Goal: Information Seeking & Learning: Learn about a topic

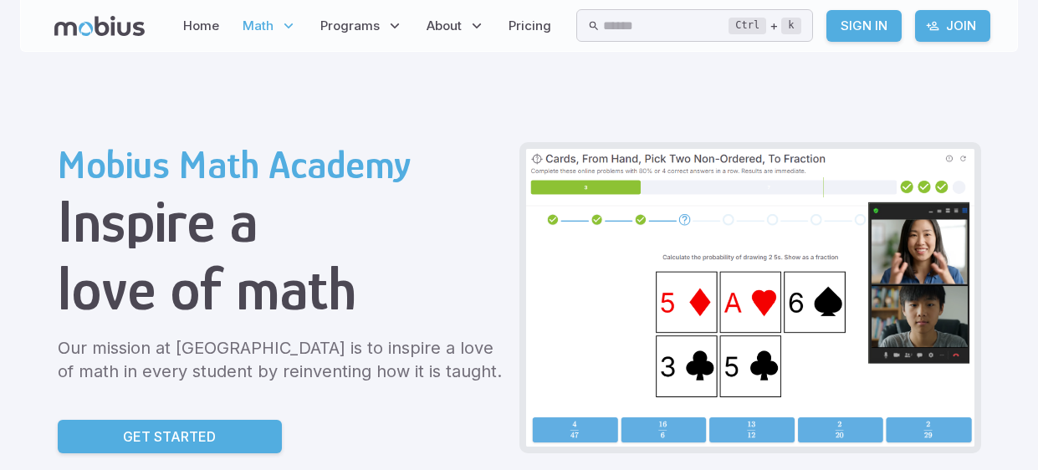
click at [256, 19] on span "Math" at bounding box center [258, 26] width 31 height 18
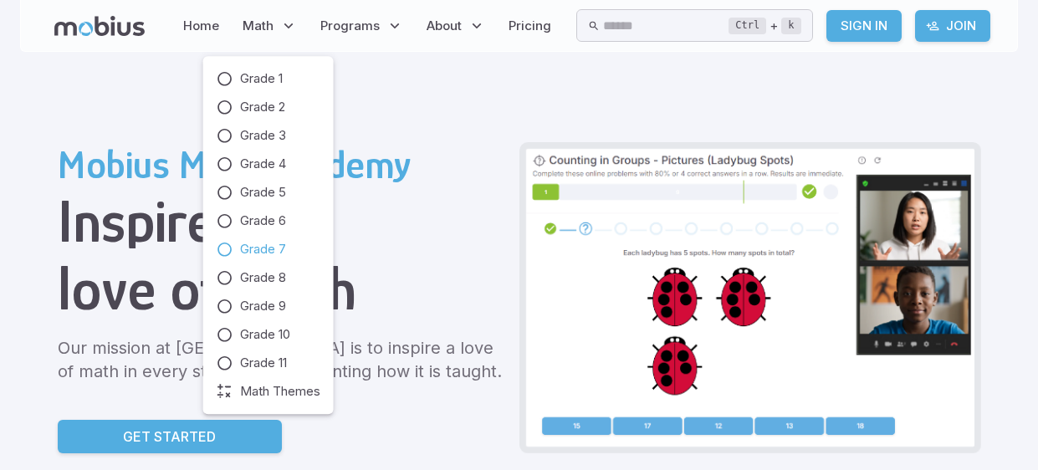
click at [222, 245] on icon at bounding box center [225, 249] width 17 height 17
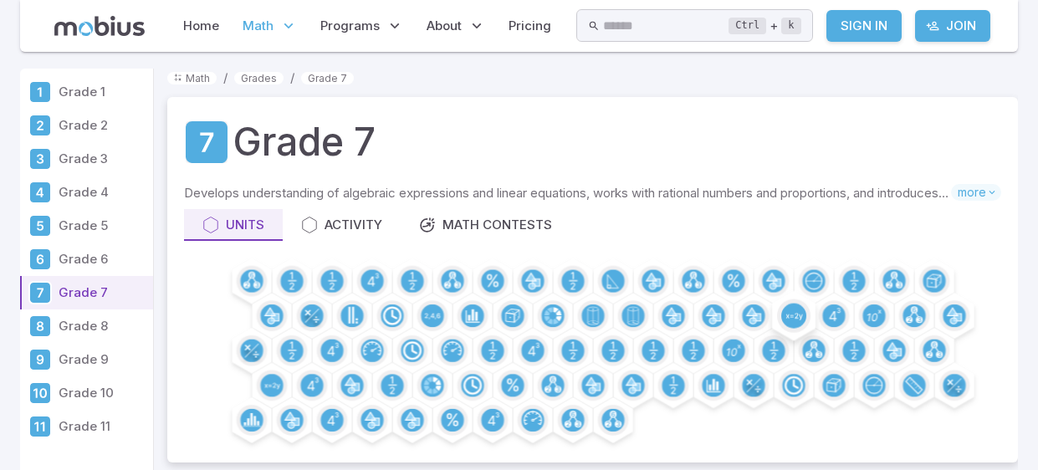
click at [796, 313] on icon at bounding box center [793, 316] width 17 height 7
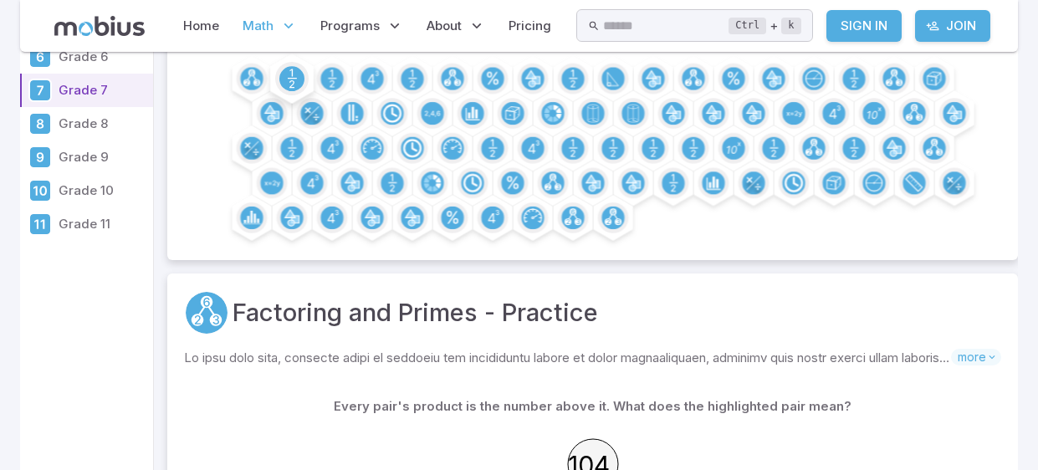
click at [293, 68] on circle at bounding box center [291, 78] width 25 height 25
click at [290, 73] on circle at bounding box center [291, 78] width 25 height 25
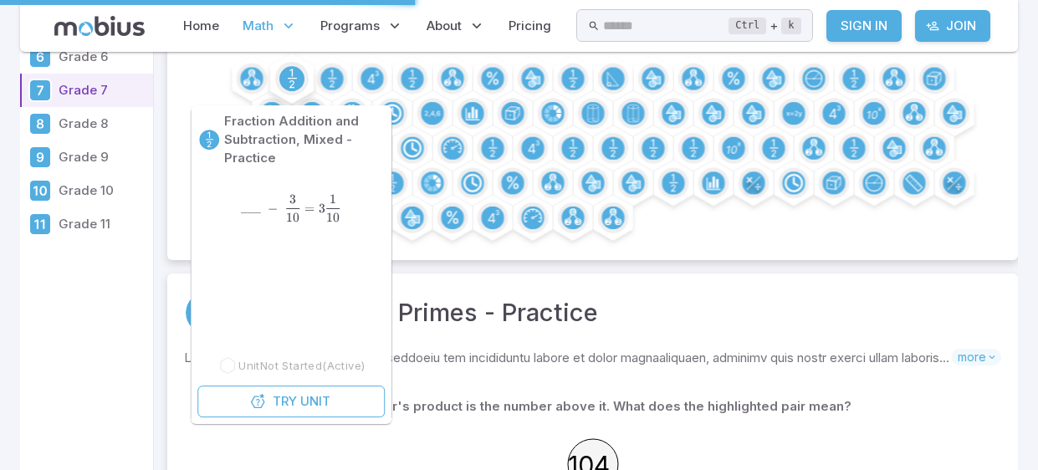
click at [298, 75] on circle at bounding box center [291, 78] width 25 height 25
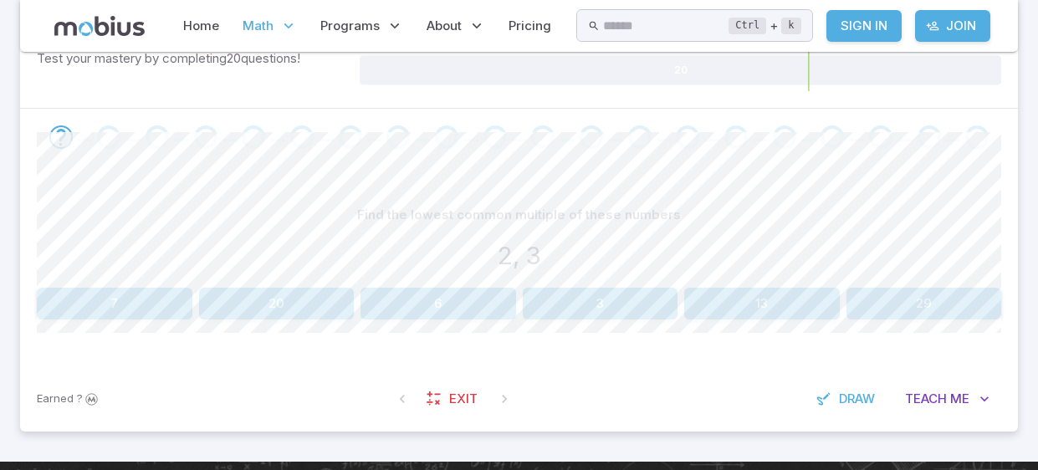
scroll to position [347, 0]
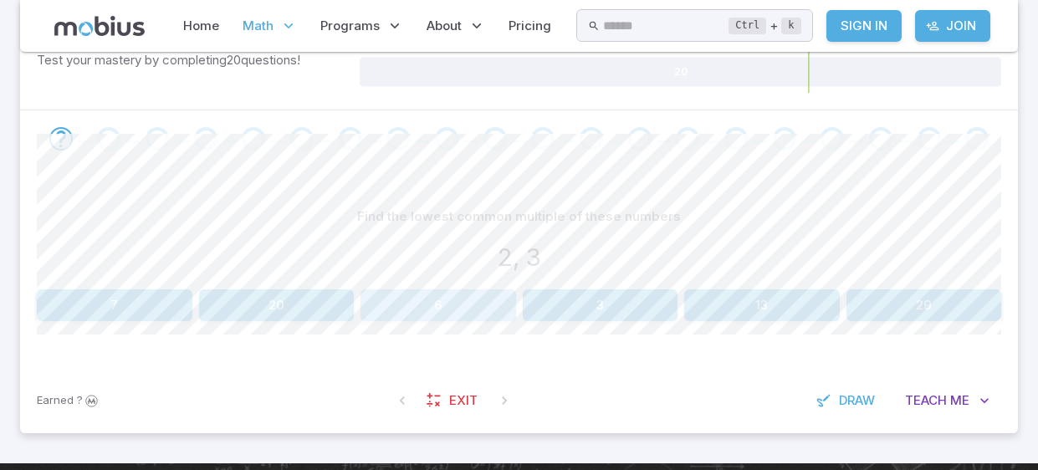
click at [475, 312] on button "6" at bounding box center [438, 305] width 156 height 32
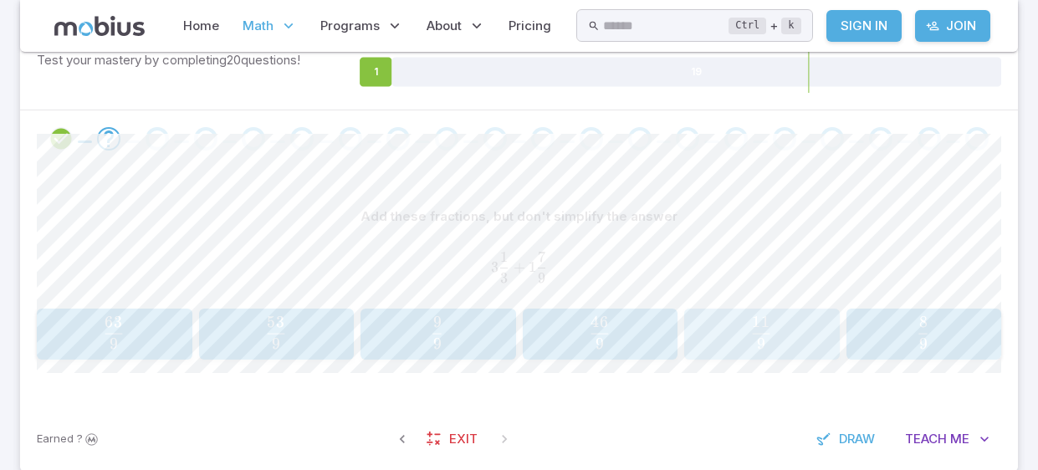
click at [779, 335] on span "9 11 ​" at bounding box center [761, 332] width 129 height 33
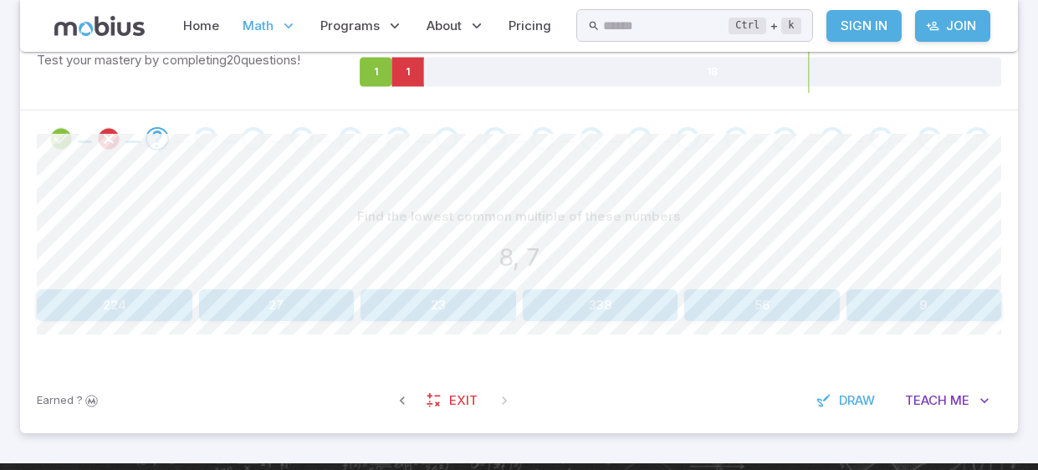
click at [771, 304] on button "56" at bounding box center [762, 305] width 156 height 32
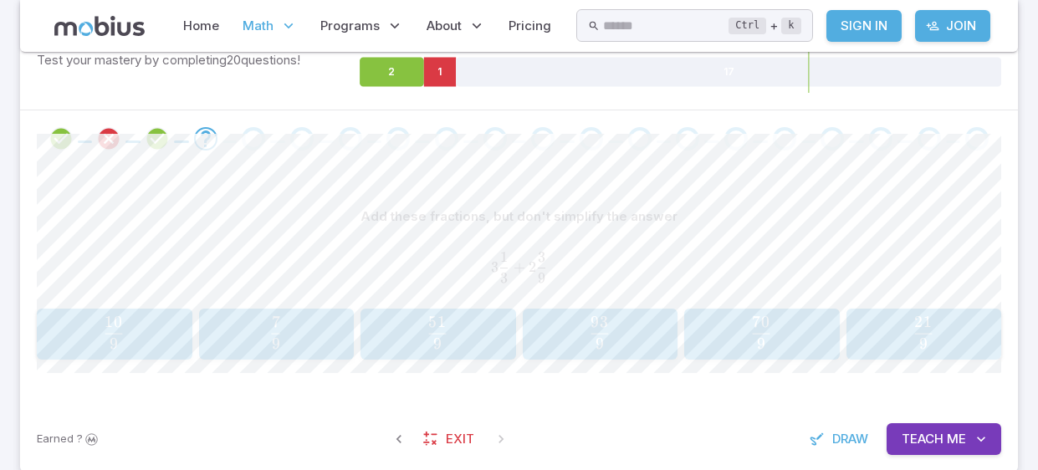
click at [554, 332] on span "9 93 ​" at bounding box center [599, 332] width 129 height 33
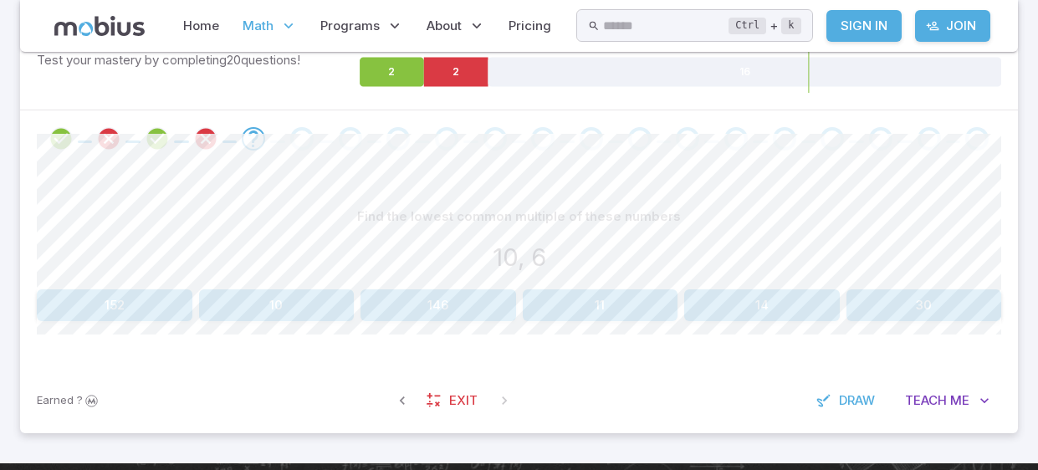
scroll to position [348, 0]
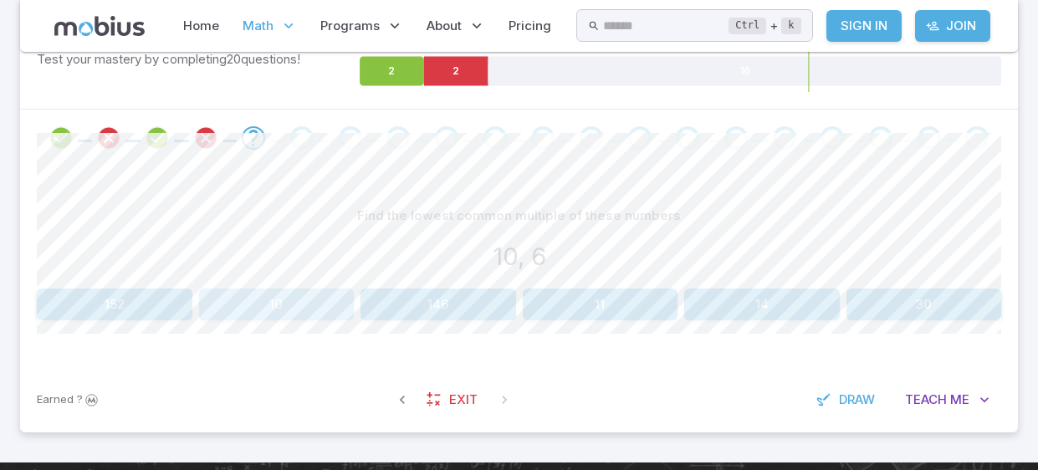
click at [319, 313] on button "10" at bounding box center [277, 305] width 156 height 32
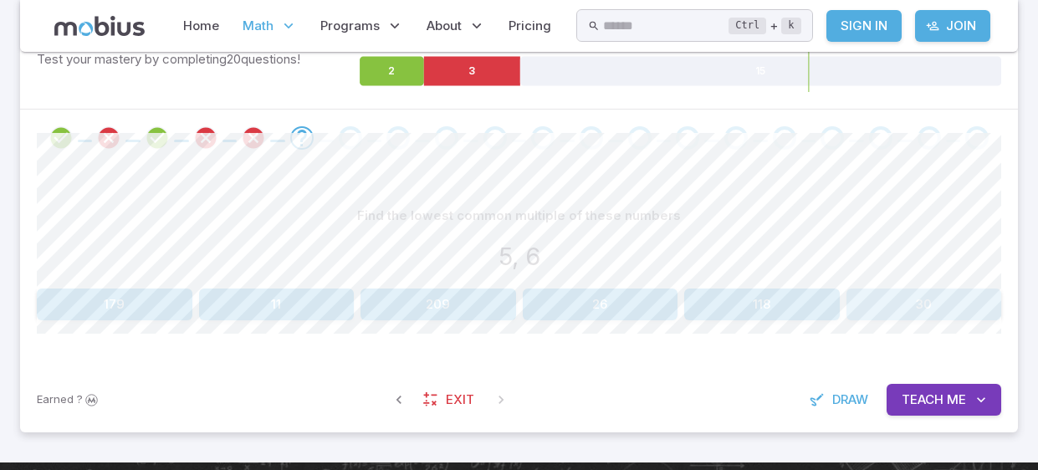
click at [960, 307] on button "30" at bounding box center [924, 305] width 156 height 32
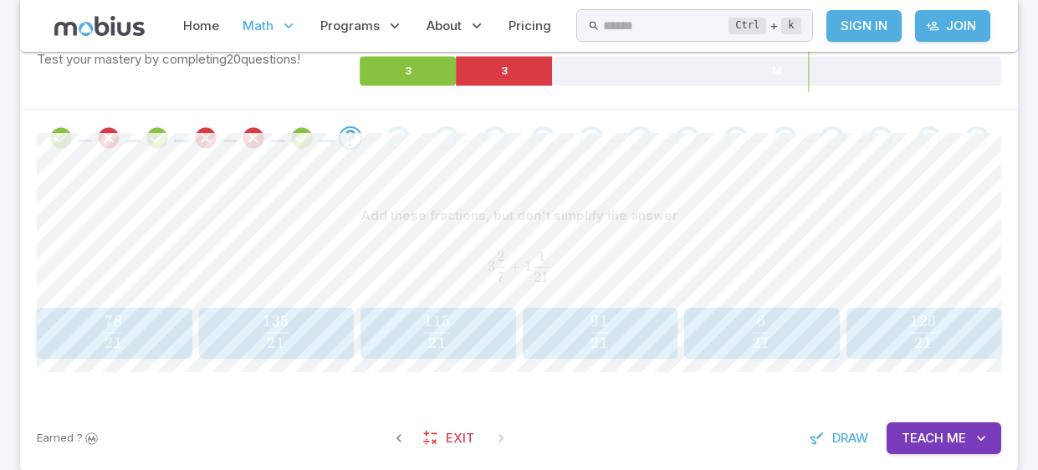
click at [69, 355] on button "78 21 \frac{78}{21} 21 78 ​" at bounding box center [115, 334] width 156 height 52
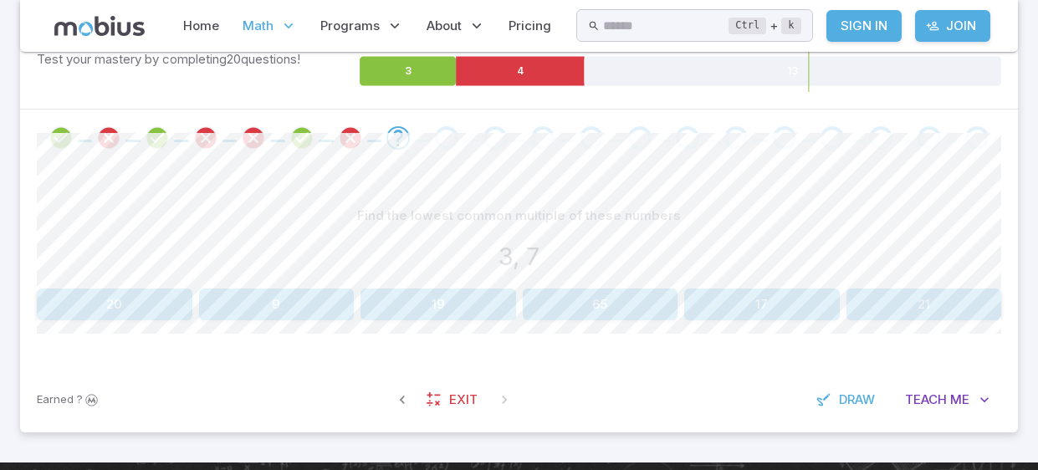
click at [908, 314] on button "21" at bounding box center [924, 305] width 156 height 32
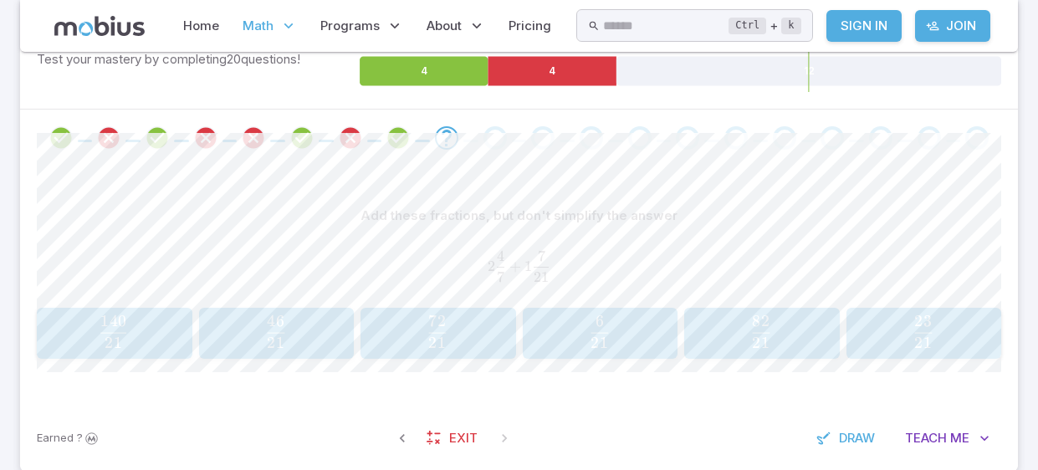
click at [47, 299] on div "Add these fractions, but don't simplify the answer 2 4 7 + 1 7 21 2\frac{4}{7} …" at bounding box center [519, 250] width 964 height 100
click at [54, 314] on div "140 21 \frac{140}{21} 21 140 ​" at bounding box center [114, 333] width 145 height 38
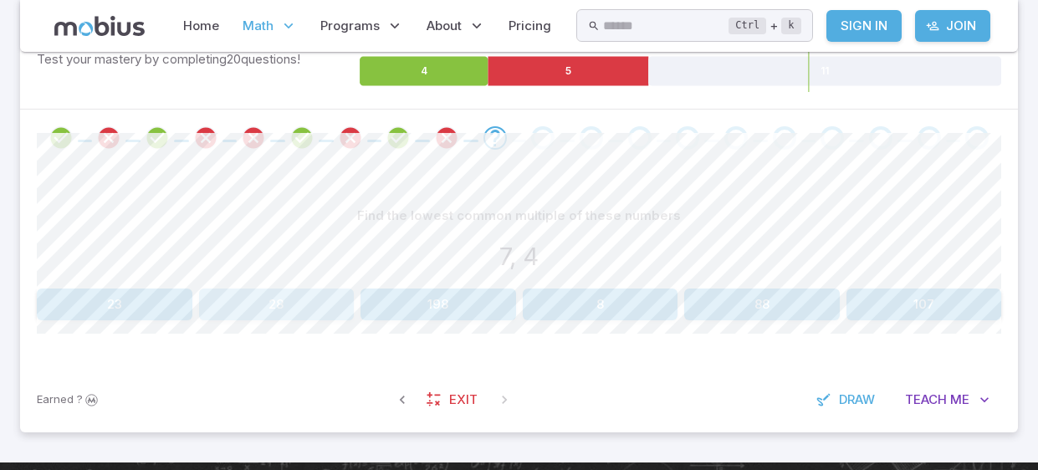
click at [268, 299] on button "28" at bounding box center [277, 305] width 156 height 32
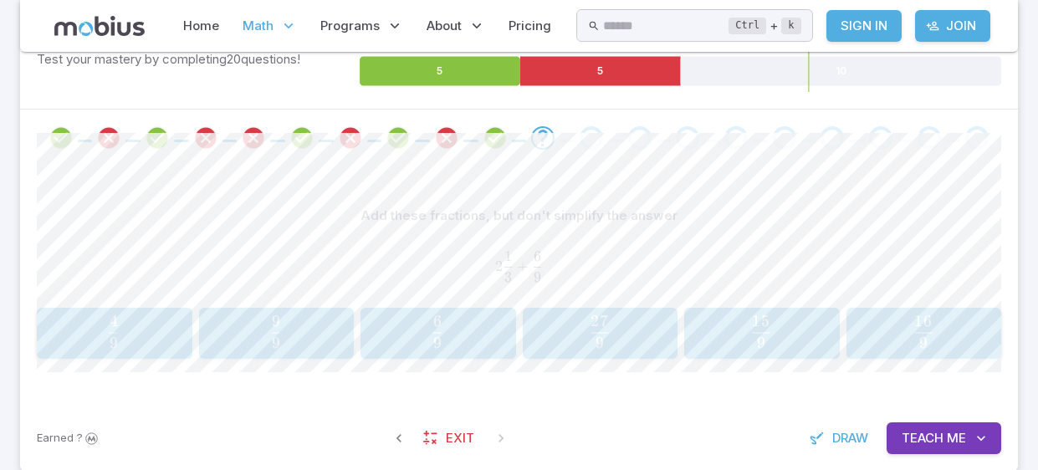
click at [810, 315] on span "9 15 ​" at bounding box center [761, 331] width 129 height 33
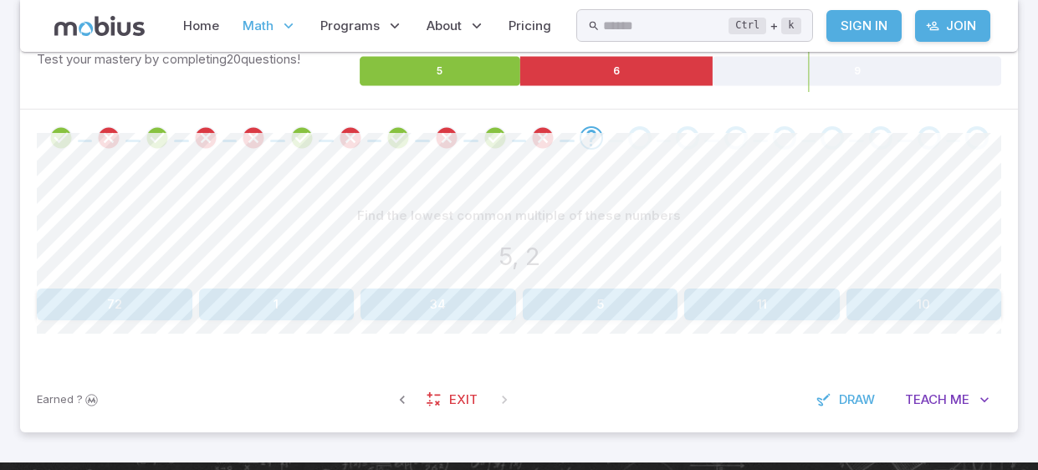
click at [902, 289] on button "10" at bounding box center [924, 305] width 156 height 32
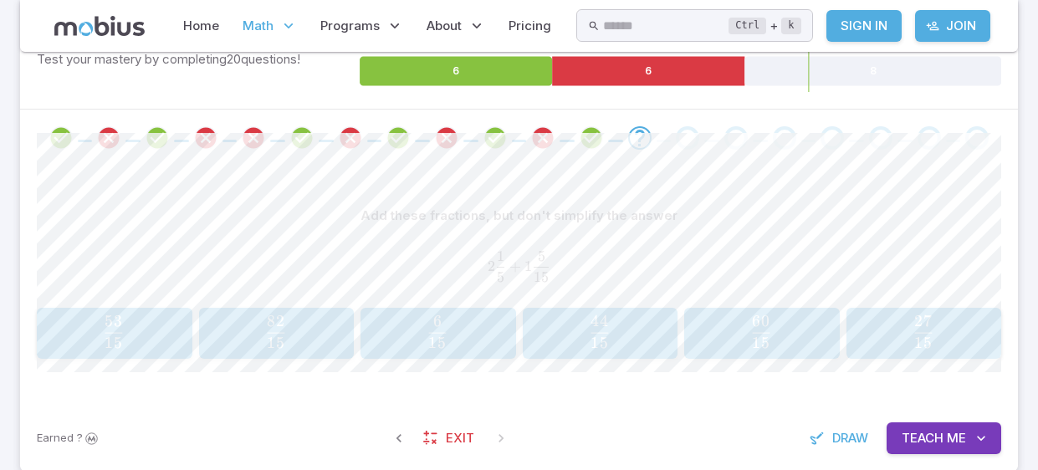
click at [762, 327] on span "60" at bounding box center [762, 320] width 18 height 19
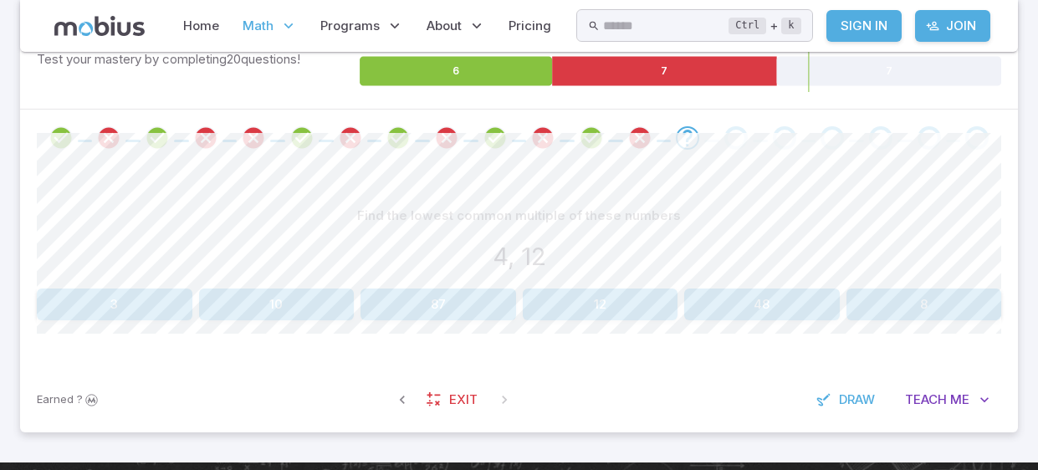
click at [747, 301] on button "48" at bounding box center [762, 305] width 156 height 32
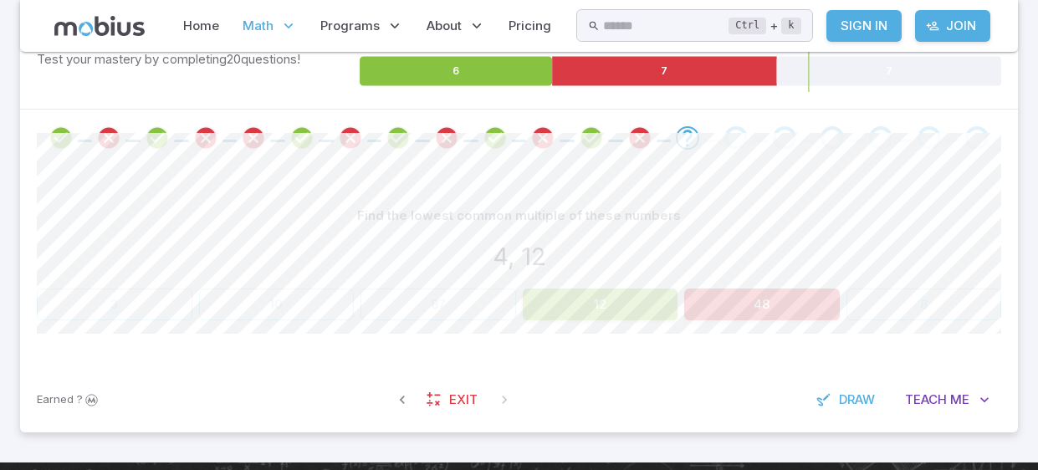
click at [506, 336] on div "Find the lowest common multiple of these numbers 4, 12 3 10 87 12 48 8 Canvas a…" at bounding box center [519, 266] width 964 height 201
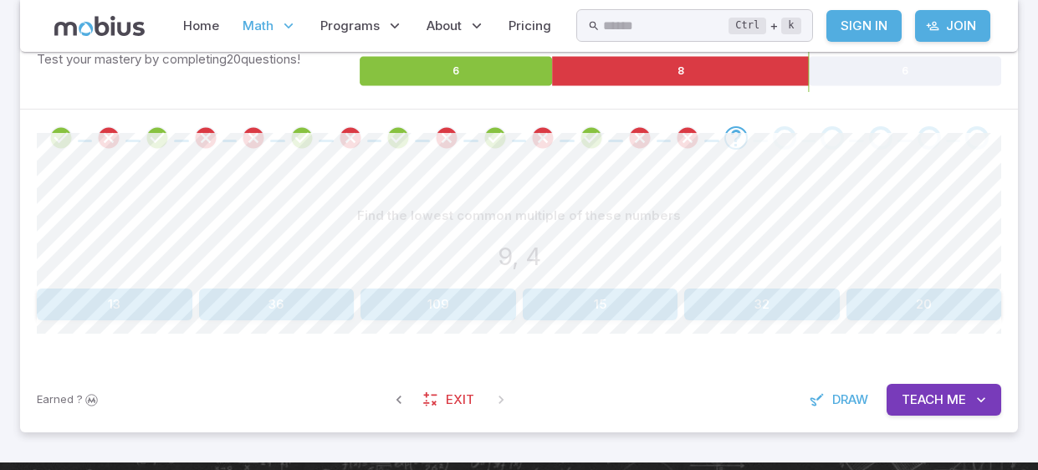
click at [265, 310] on button "36" at bounding box center [277, 305] width 156 height 32
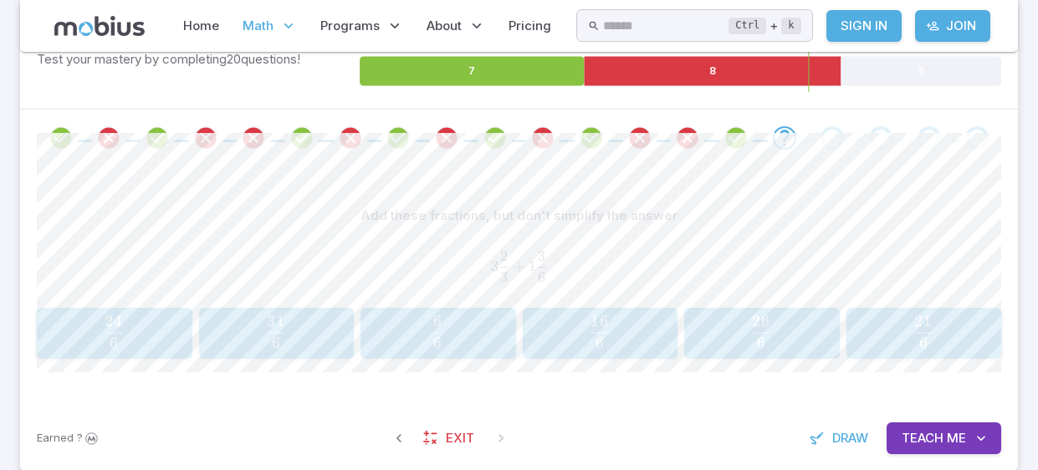
click at [535, 333] on span "6 16 ​" at bounding box center [599, 331] width 129 height 33
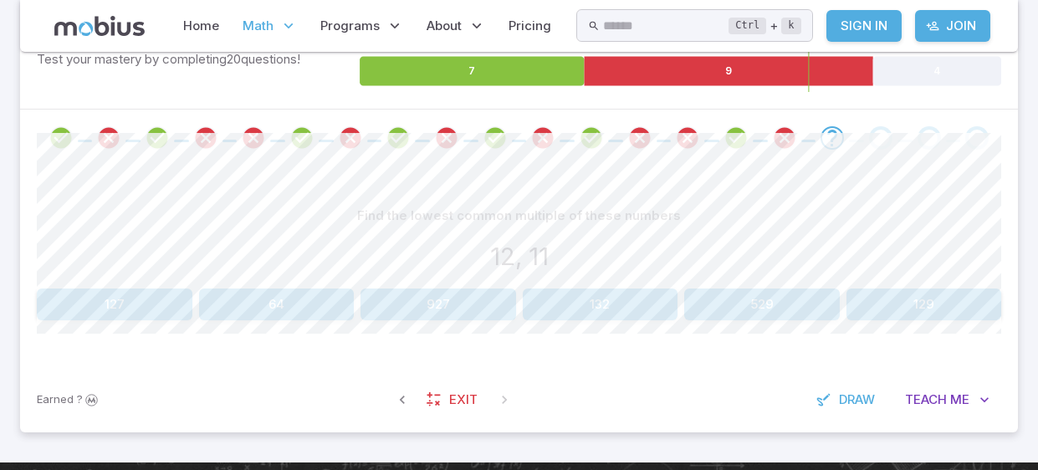
click at [537, 352] on div "Find the lowest common multiple of these numbers 12, 11 127 64 927 132 529 129 …" at bounding box center [519, 266] width 964 height 201
click at [585, 299] on button "132" at bounding box center [601, 305] width 156 height 32
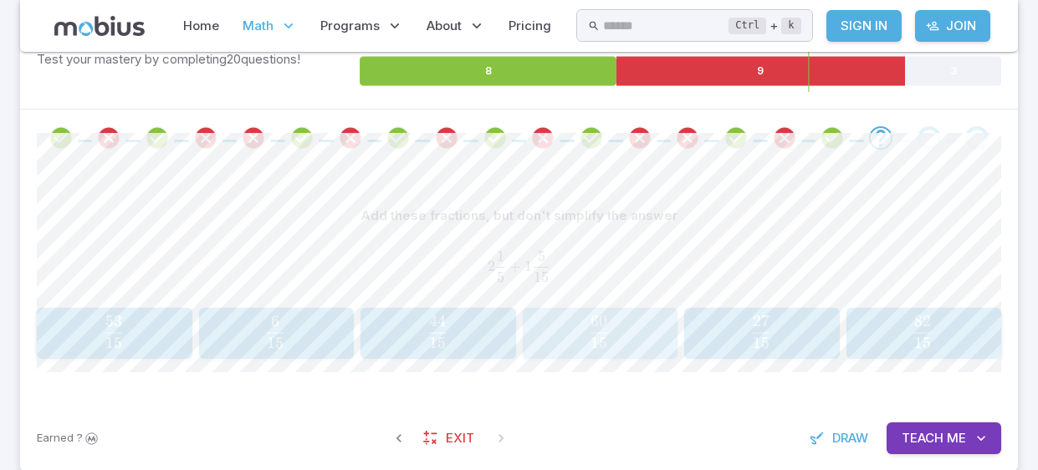
click at [601, 349] on span "15" at bounding box center [599, 343] width 18 height 19
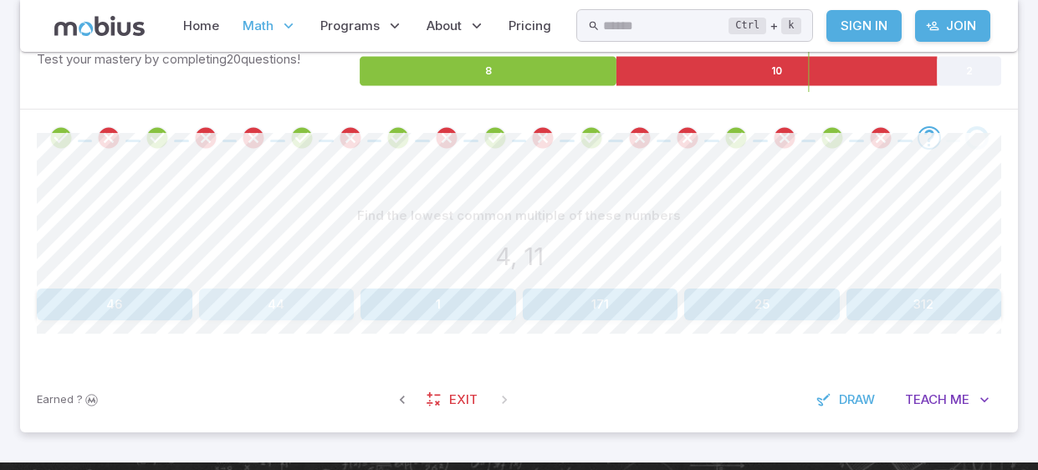
click at [263, 301] on button "44" at bounding box center [277, 305] width 156 height 32
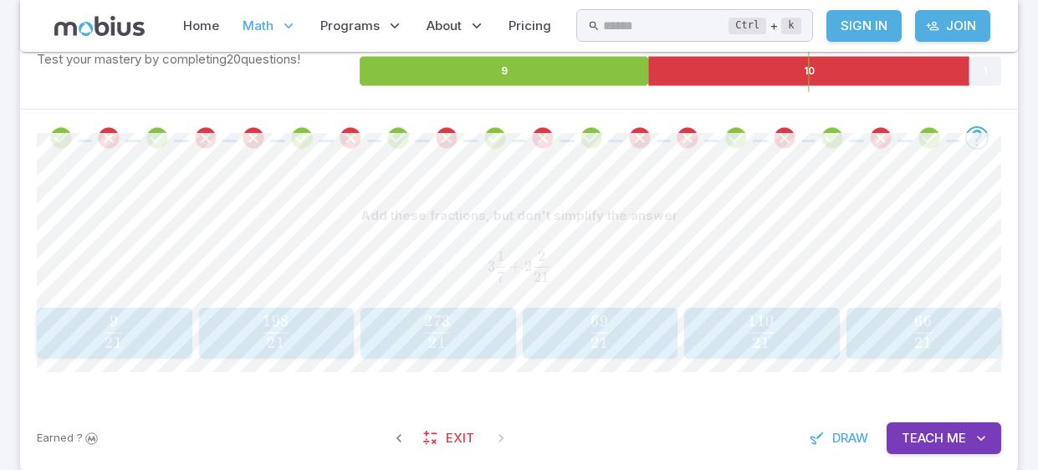
click at [508, 355] on button "273 21 \frac{273}{21} 21 273 ​" at bounding box center [438, 334] width 156 height 52
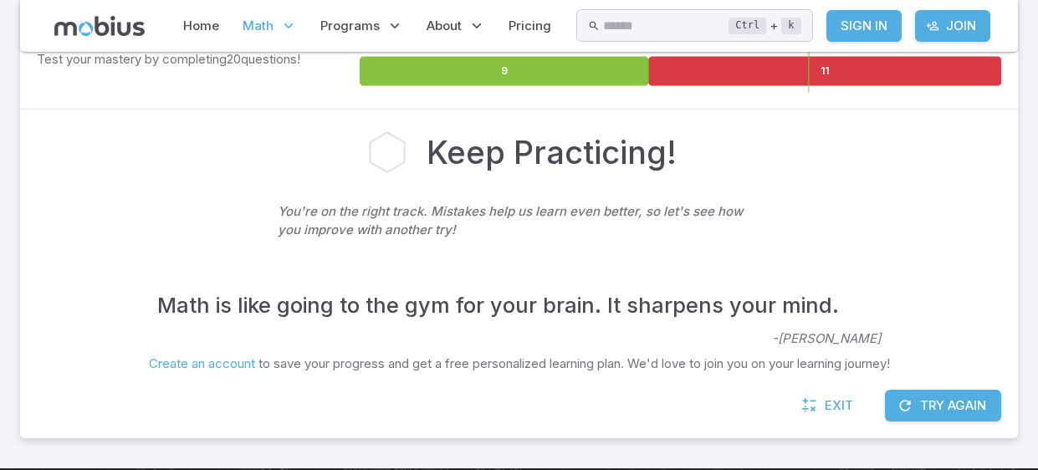
click at [552, 391] on div "Exit Try Again" at bounding box center [519, 414] width 998 height 49
click at [900, 406] on icon "button" at bounding box center [905, 405] width 17 height 17
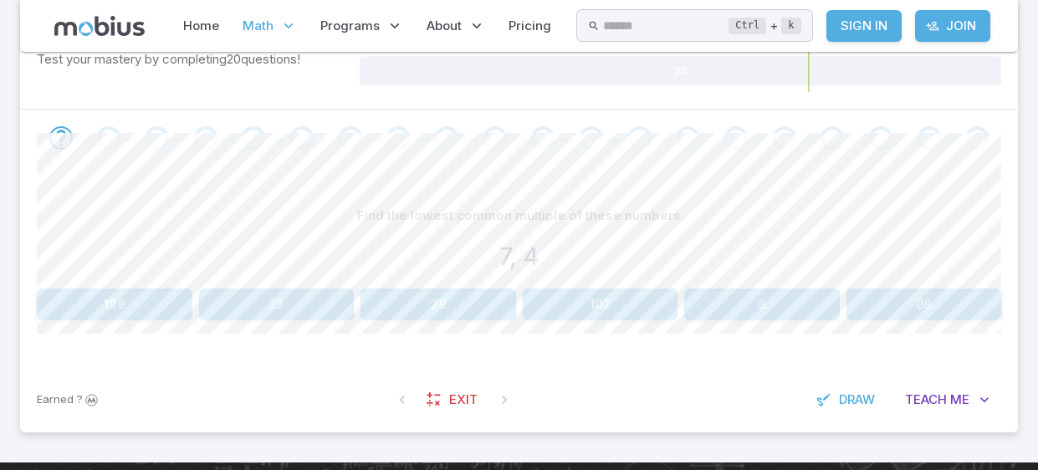
click at [396, 310] on button "28" at bounding box center [438, 305] width 156 height 32
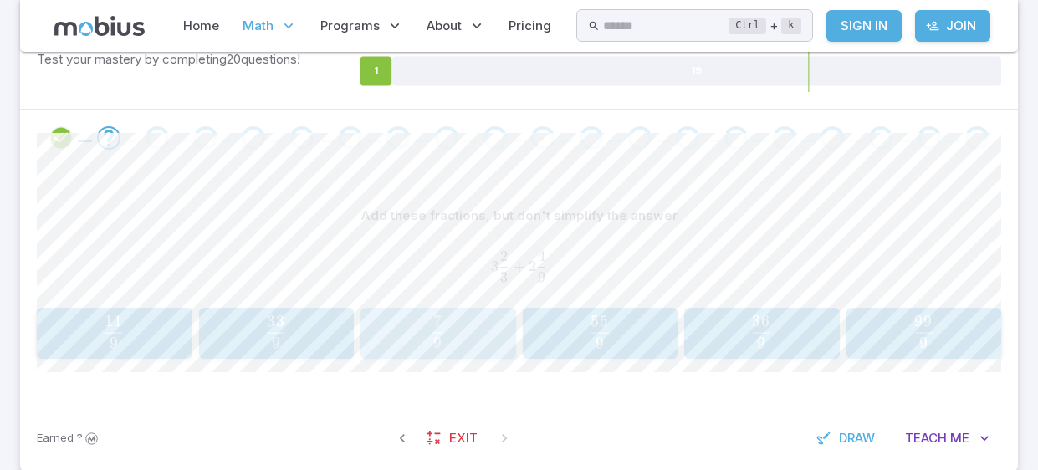
click at [396, 310] on button "7 9 \frac{7}{9} 9 7 ​" at bounding box center [438, 334] width 156 height 52
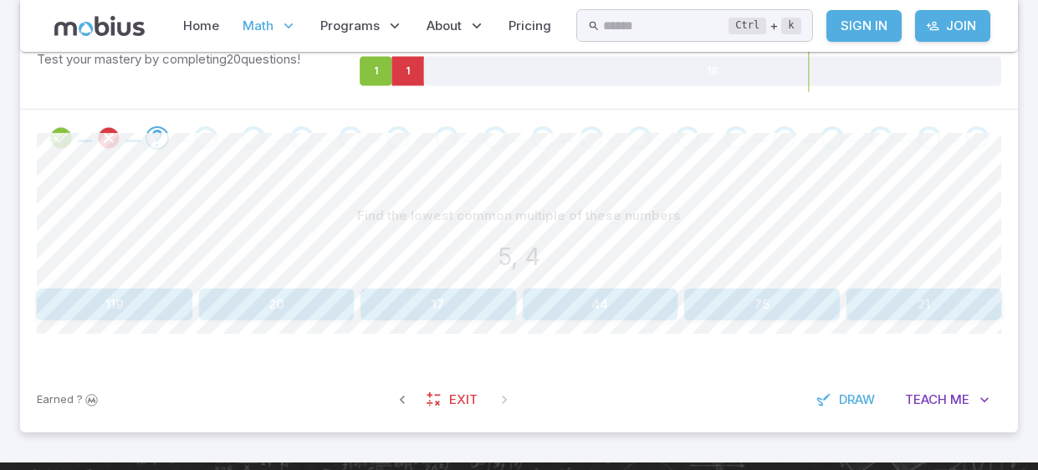
click at [661, 365] on div "Find the lowest common multiple of these numbers 5, 4 119 20 17 44 75 21 Canvas…" at bounding box center [519, 266] width 964 height 201
click at [382, 13] on p "Programs" at bounding box center [361, 26] width 93 height 38
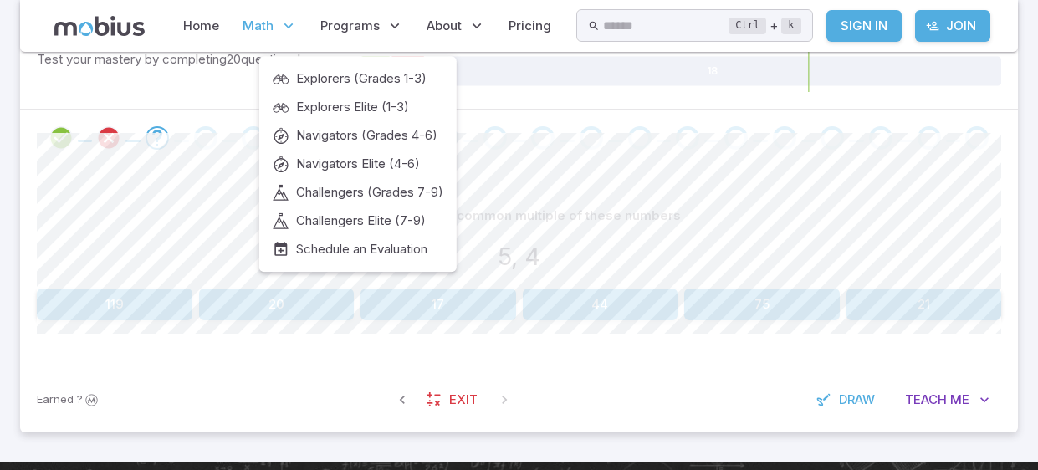
drag, startPoint x: 382, startPoint y: 13, endPoint x: 247, endPoint y: -73, distance: 160.5
click at [247, 0] on html "Home Math Grade 1 Grade 2 Grade 3 Grade 4 Grade 5 Grade 6 Grade 7 Grade 8 Grade…" at bounding box center [519, 173] width 1038 height 1043
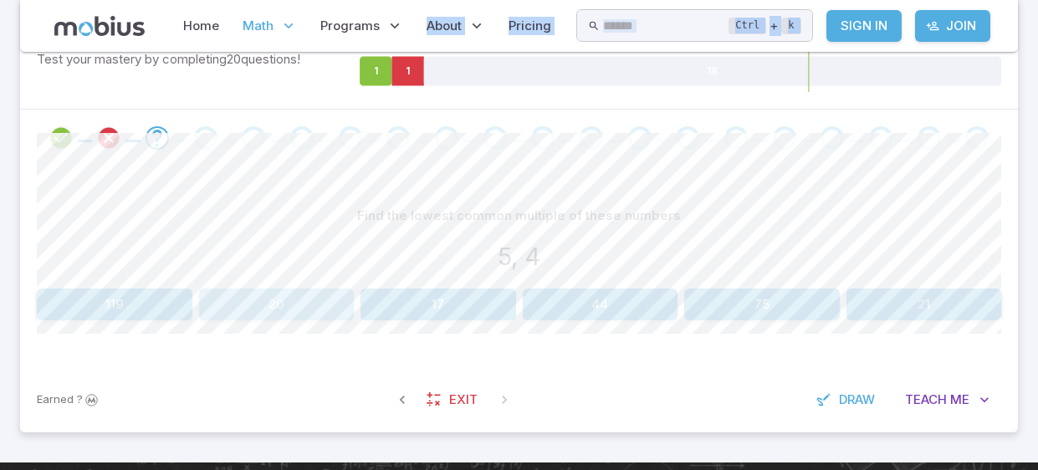
click at [304, 294] on button "20" at bounding box center [277, 305] width 156 height 32
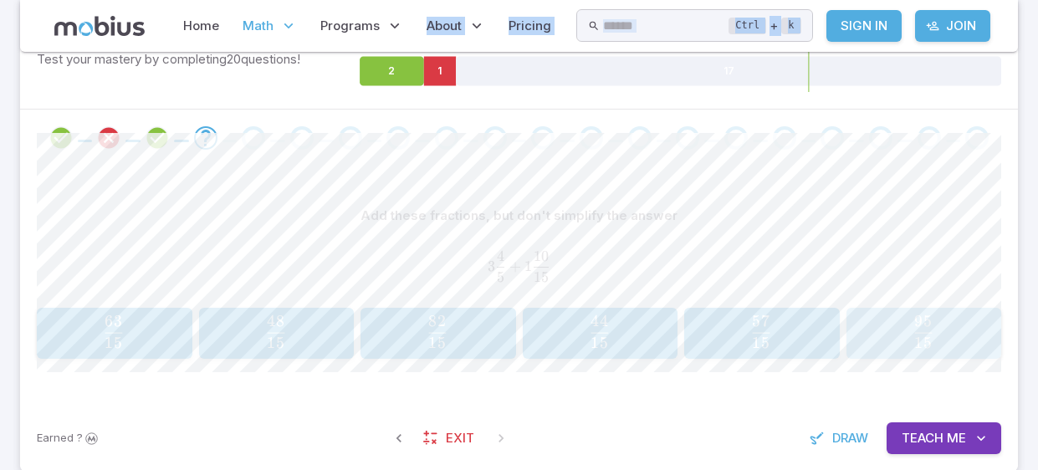
click at [881, 346] on span "15 95 ​" at bounding box center [923, 331] width 129 height 33
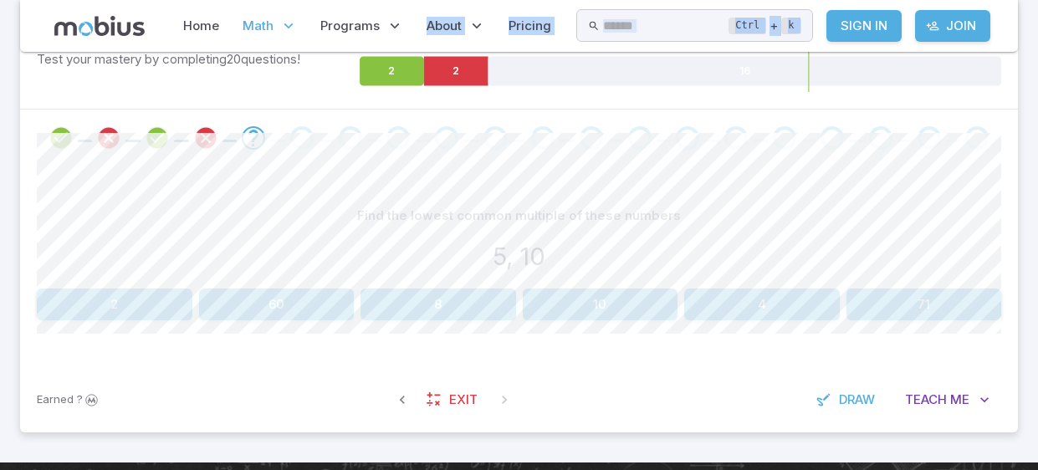
click at [545, 309] on button "10" at bounding box center [601, 305] width 156 height 32
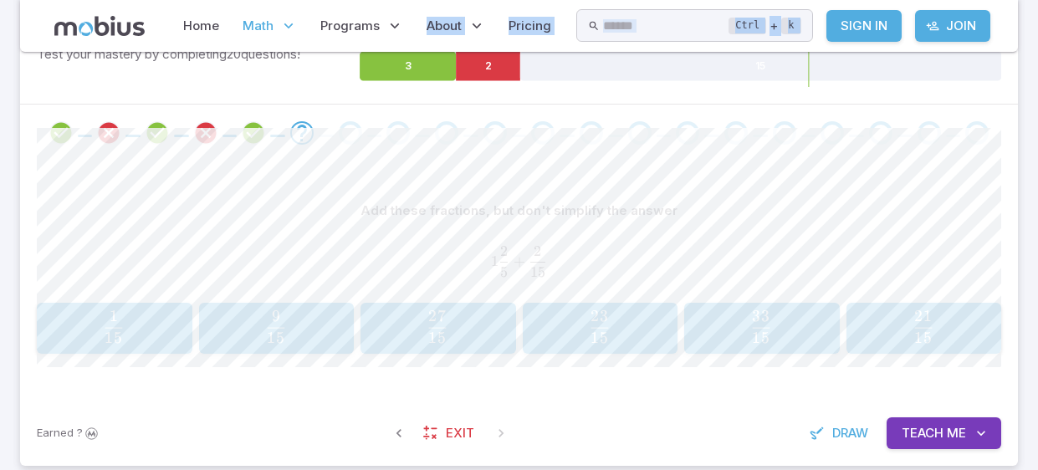
scroll to position [357, 0]
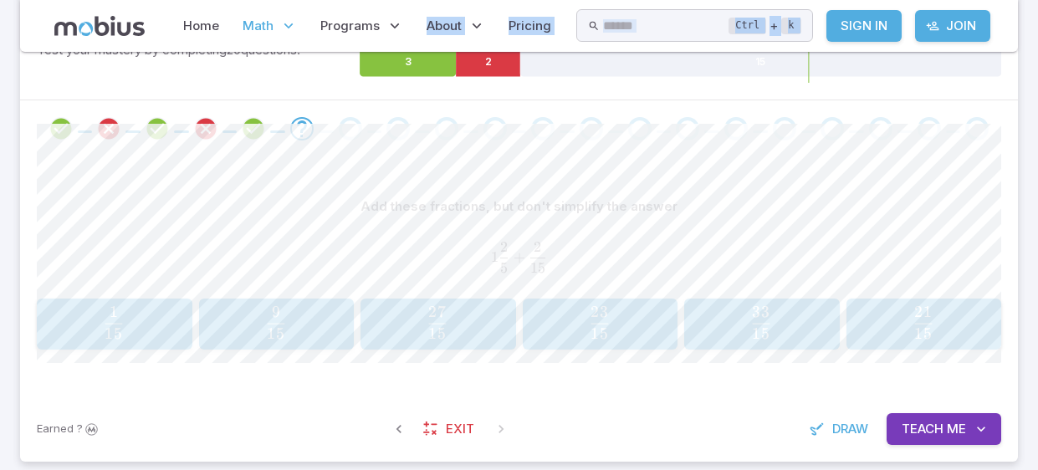
click at [907, 404] on div "Earned ? Exit Draw Teach Me" at bounding box center [519, 428] width 998 height 65
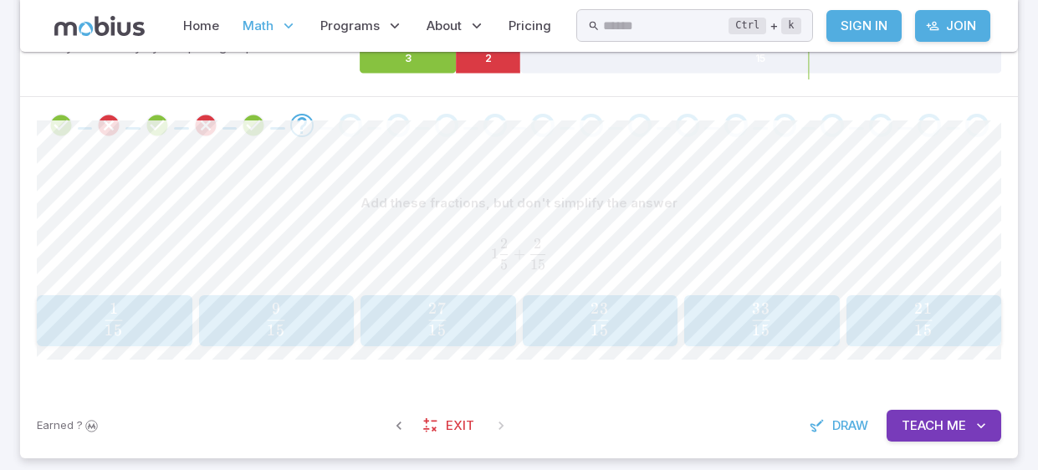
click at [891, 341] on button "21 15 \frac{21}{15} 15 21 ​" at bounding box center [924, 321] width 156 height 52
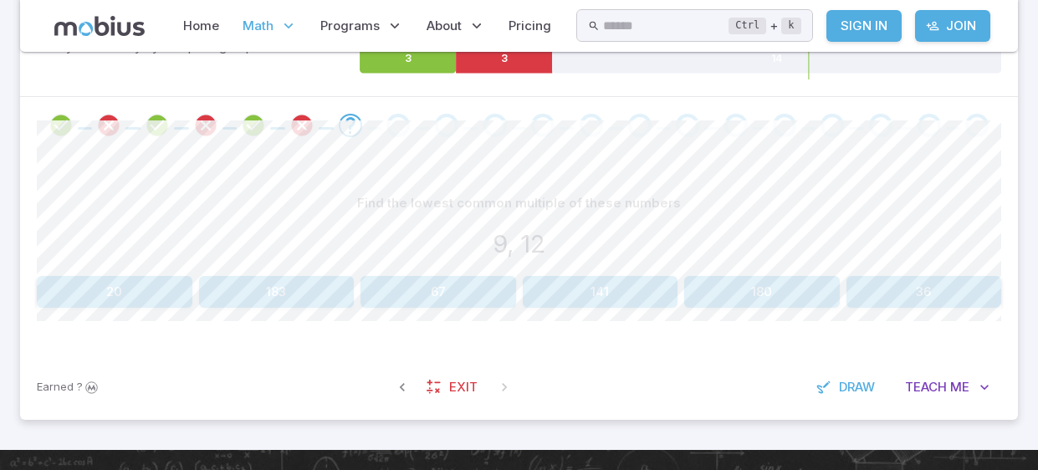
click at [894, 294] on button "36" at bounding box center [924, 292] width 156 height 32
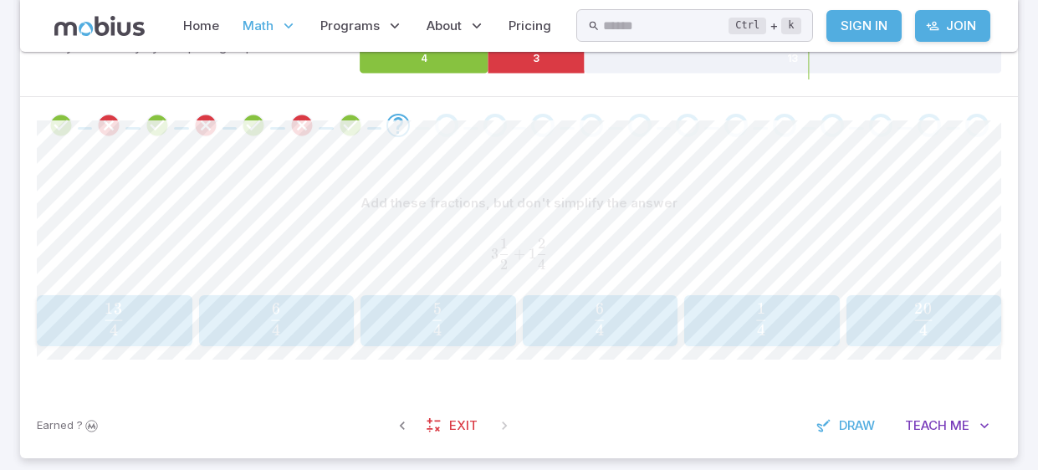
click at [937, 322] on span "4 20 ​" at bounding box center [923, 319] width 129 height 33
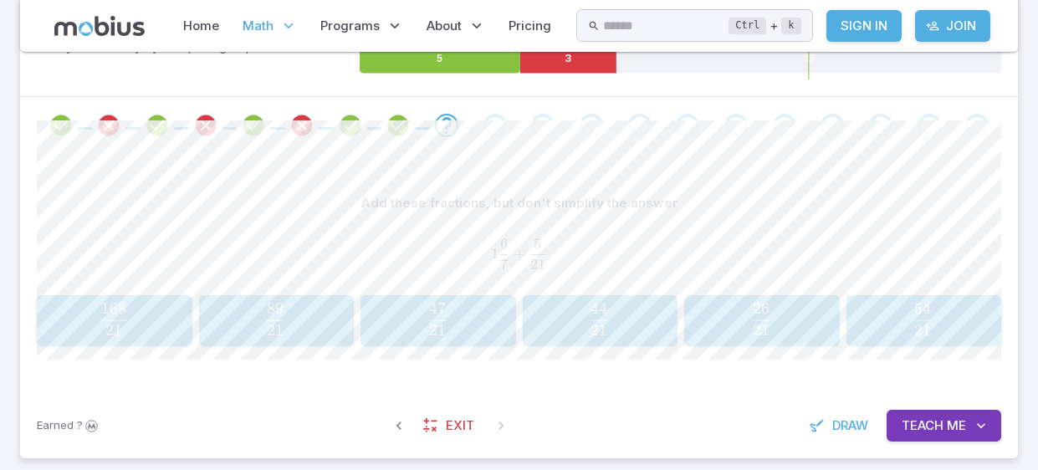
click at [776, 342] on button "26 21 \frac{26}{21} 21 26 ​" at bounding box center [762, 321] width 156 height 52
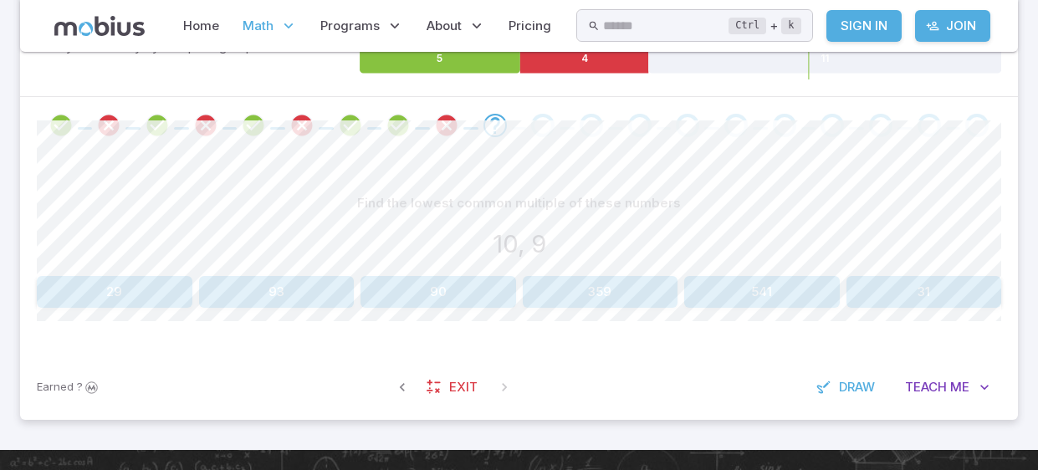
click at [427, 289] on button "90" at bounding box center [438, 292] width 156 height 32
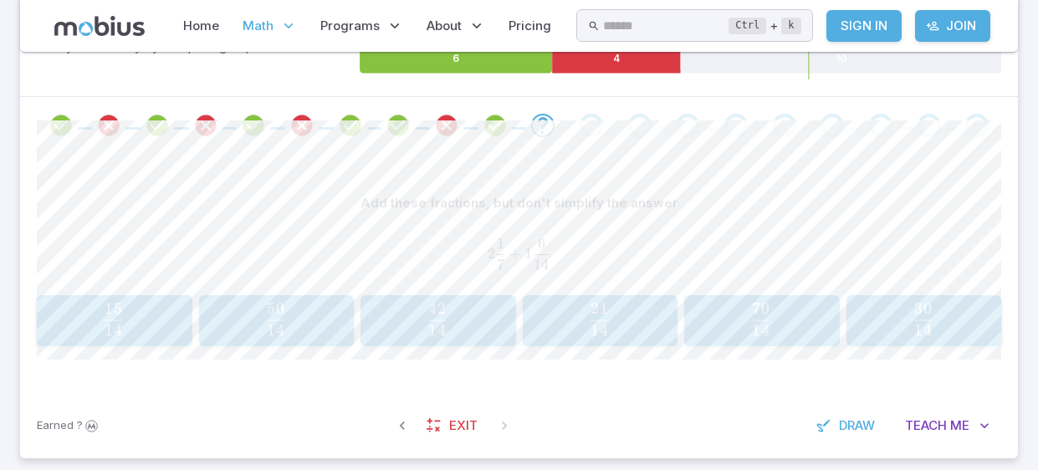
click at [248, 187] on div "Add these fractions, but don't simplify the answer" at bounding box center [519, 203] width 964 height 32
click at [461, 311] on span "14 42 ​" at bounding box center [437, 319] width 129 height 33
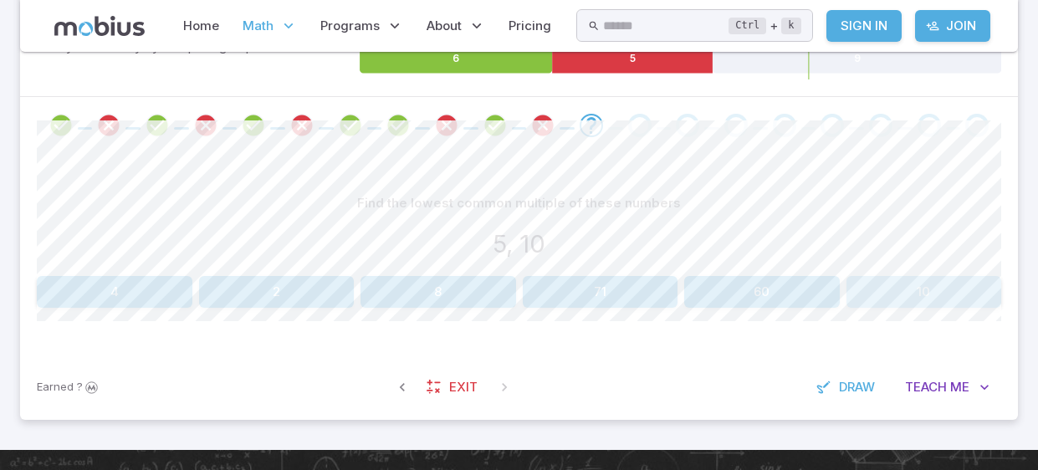
click at [970, 291] on button "10" at bounding box center [924, 292] width 156 height 32
